Goal: Task Accomplishment & Management: Manage account settings

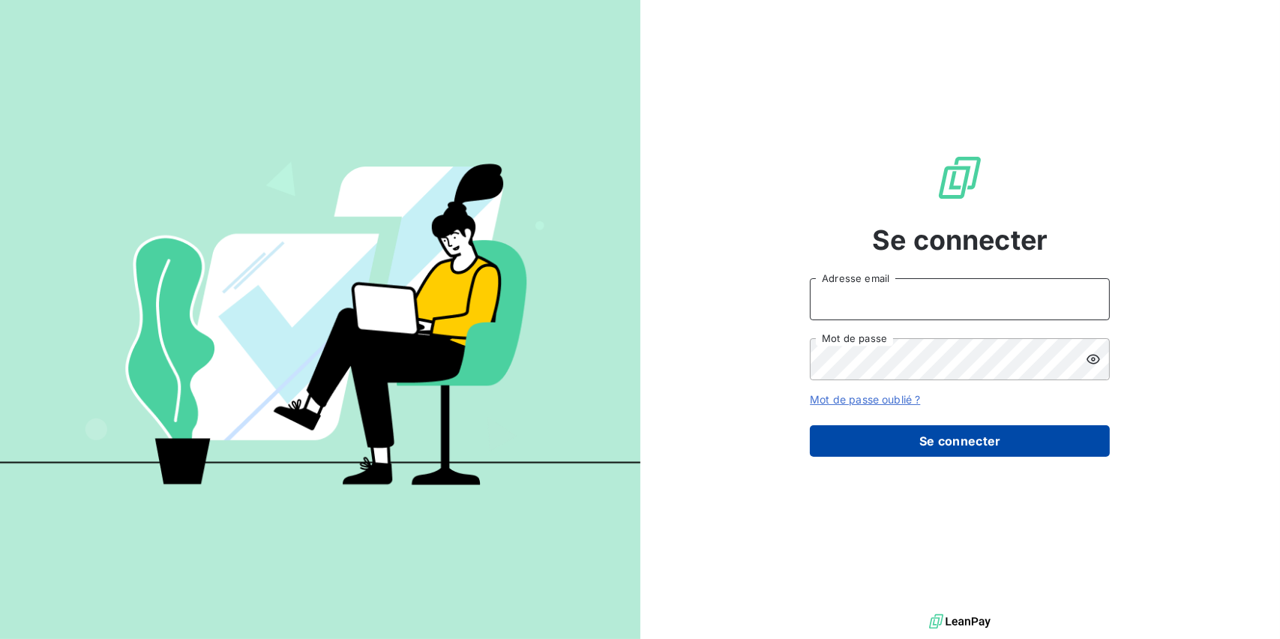
type input "[EMAIL_ADDRESS][DOMAIN_NAME]"
click at [834, 451] on button "Se connecter" at bounding box center [960, 440] width 300 height 31
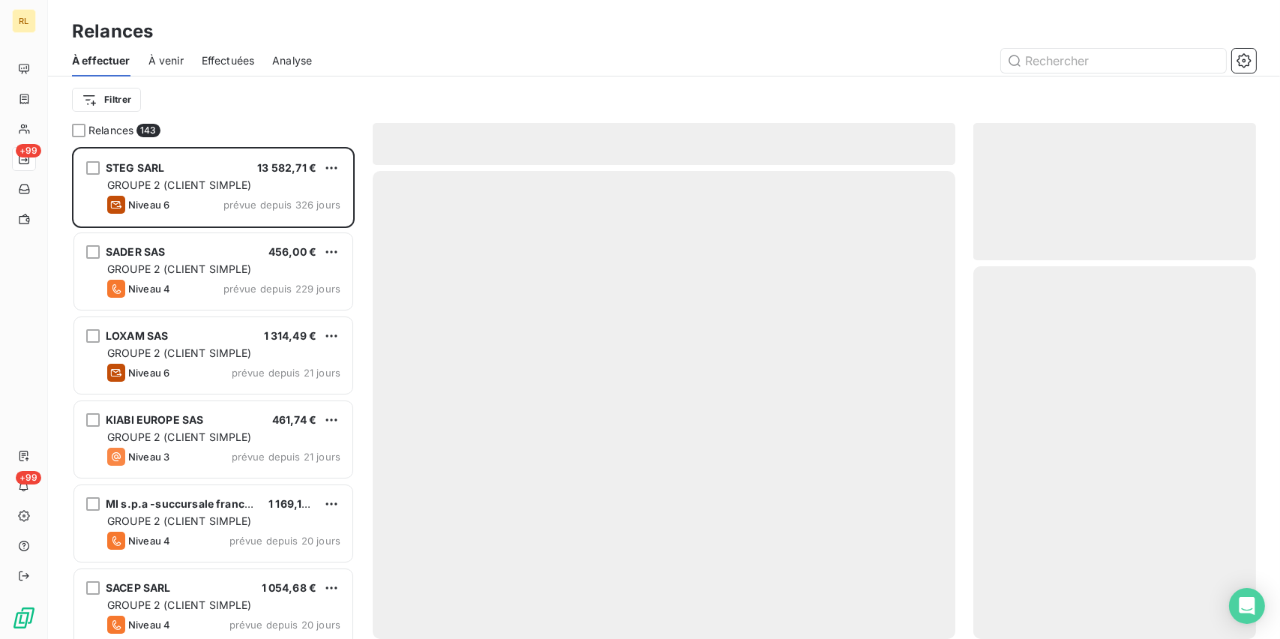
scroll to position [480, 271]
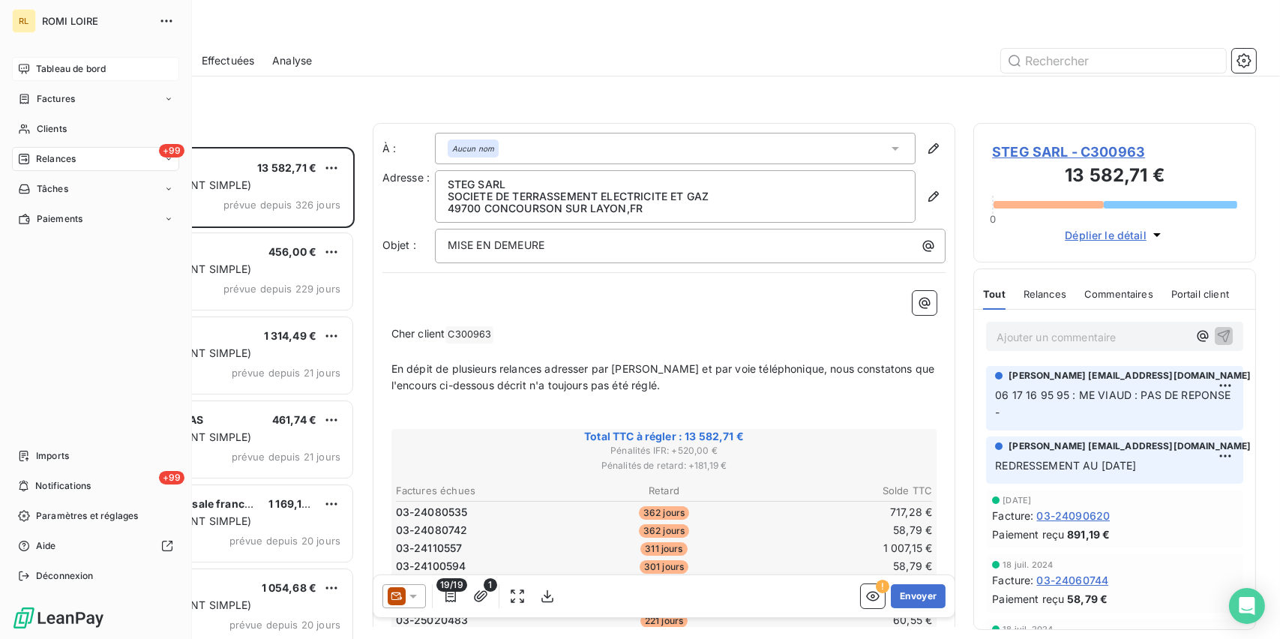
click at [67, 69] on span "Tableau de bord" at bounding box center [71, 68] width 70 height 13
